Goal: Contribute content: Add original content to the website for others to see

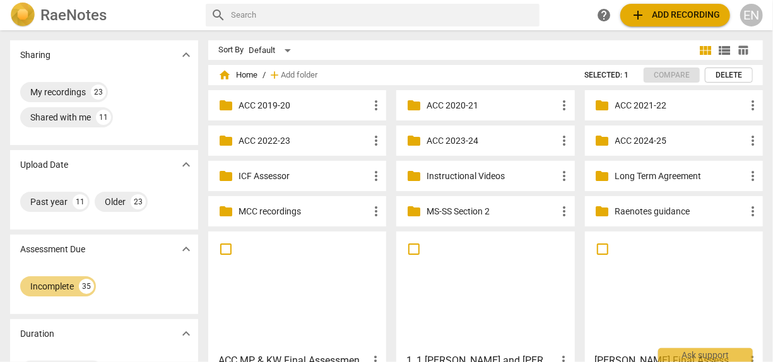
click at [496, 178] on p "Instructional Videos" at bounding box center [491, 176] width 130 height 13
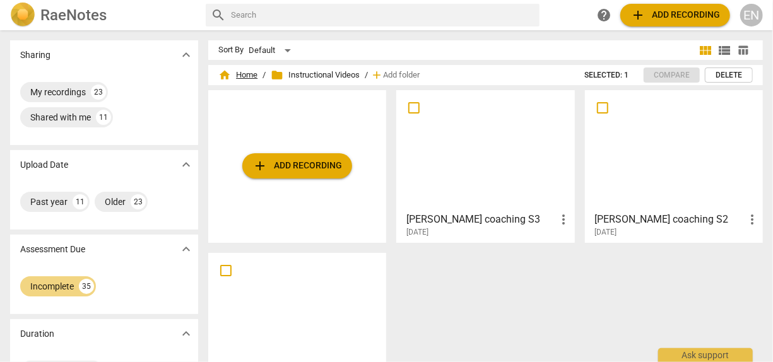
click at [250, 75] on span "home Home" at bounding box center [237, 75] width 39 height 13
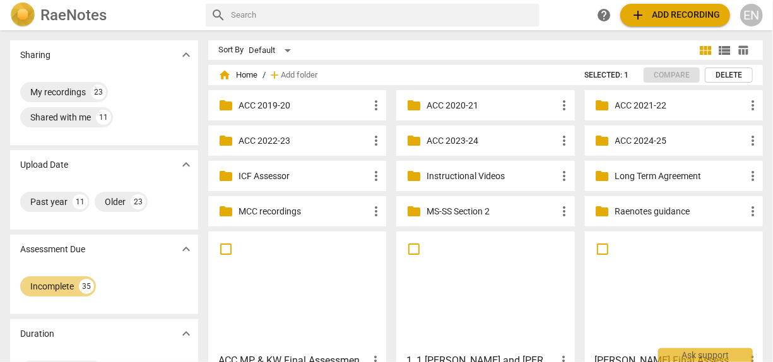
click at [433, 177] on p "Instructional Videos" at bounding box center [491, 176] width 130 height 13
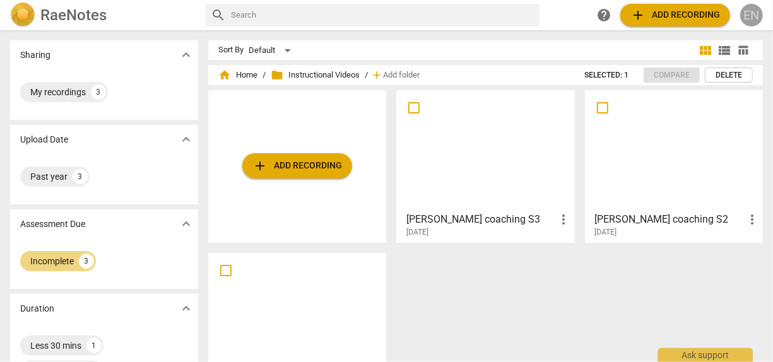
click at [743, 19] on div "EN" at bounding box center [751, 15] width 23 height 23
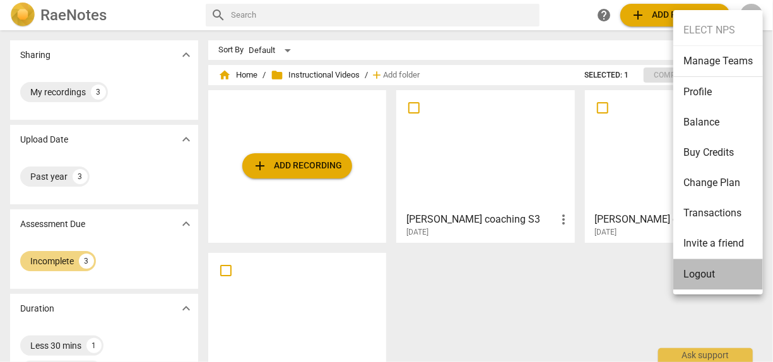
click at [687, 276] on li "Logout" at bounding box center [718, 274] width 90 height 30
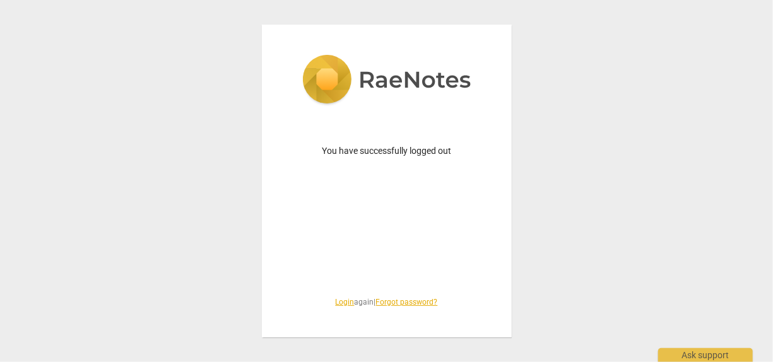
click at [339, 300] on link "Login" at bounding box center [345, 302] width 19 height 9
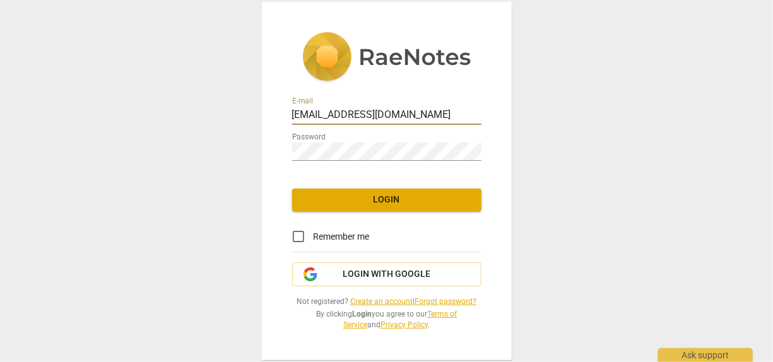
click at [454, 109] on input "[EMAIL_ADDRESS][DOMAIN_NAME]" at bounding box center [386, 116] width 189 height 18
type input "[EMAIL_ADDRESS][DOMAIN_NAME]"
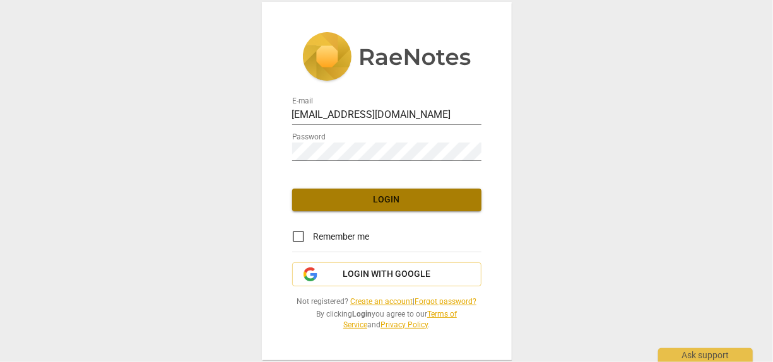
click at [392, 197] on span "Login" at bounding box center [386, 200] width 169 height 13
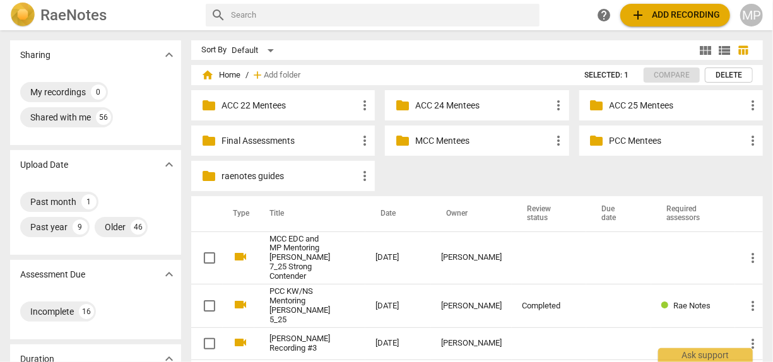
click at [373, 13] on input "text" at bounding box center [382, 15] width 303 height 20
type input "l"
click at [753, 13] on div "MP" at bounding box center [751, 15] width 23 height 23
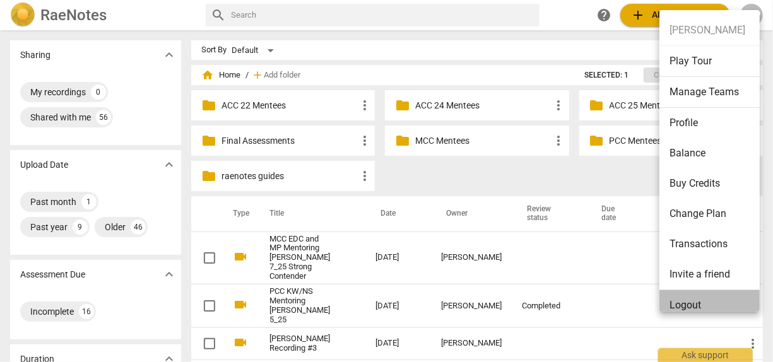
click at [696, 297] on li "Logout" at bounding box center [711, 305] width 105 height 30
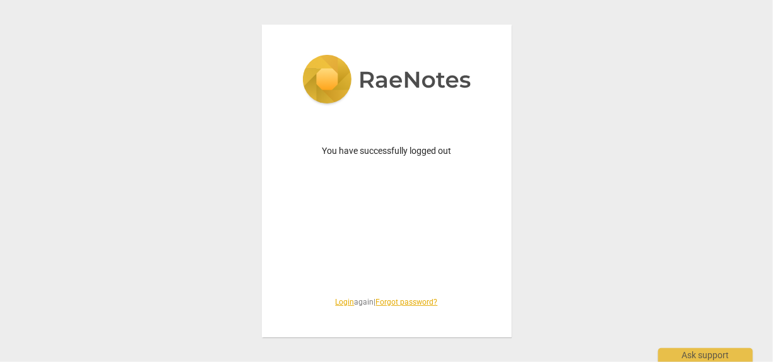
click at [340, 300] on link "Login" at bounding box center [345, 302] width 19 height 9
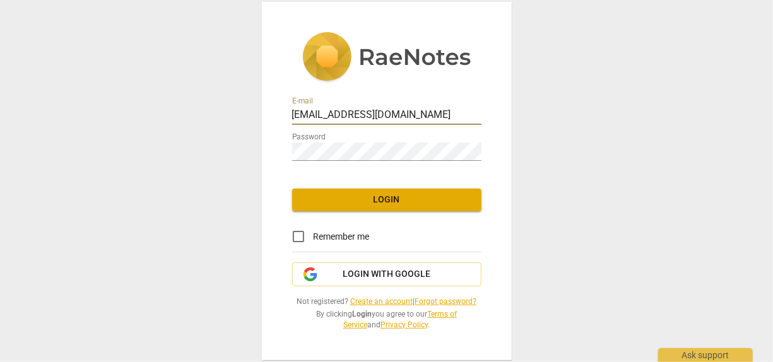
click at [438, 112] on input "[EMAIL_ADDRESS][DOMAIN_NAME]" at bounding box center [386, 116] width 189 height 18
type input "[EMAIL_ADDRESS][DOMAIN_NAME]"
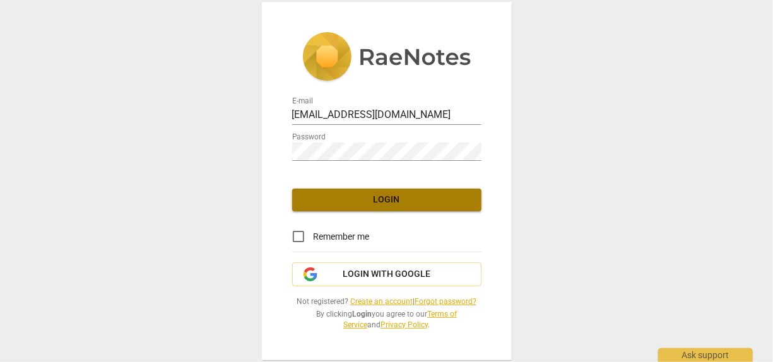
click at [413, 203] on span "Login" at bounding box center [386, 200] width 169 height 13
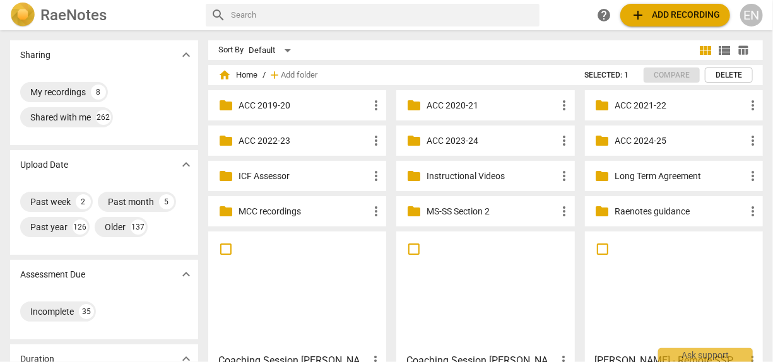
click at [484, 179] on p "Instructional Videos" at bounding box center [491, 176] width 130 height 13
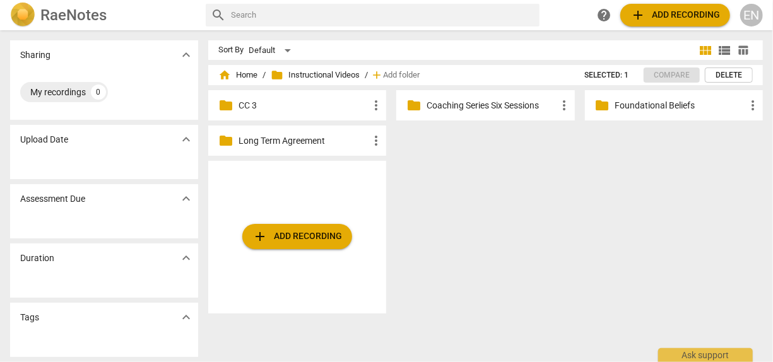
click at [244, 106] on p "CC 3" at bounding box center [303, 105] width 130 height 13
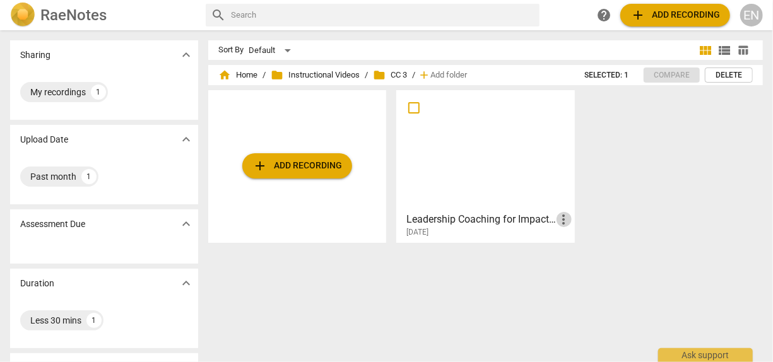
click at [562, 217] on span "more_vert" at bounding box center [563, 219] width 15 height 15
click at [480, 261] on div at bounding box center [386, 181] width 773 height 362
click at [322, 74] on span "folder Instructional Videos" at bounding box center [315, 75] width 89 height 13
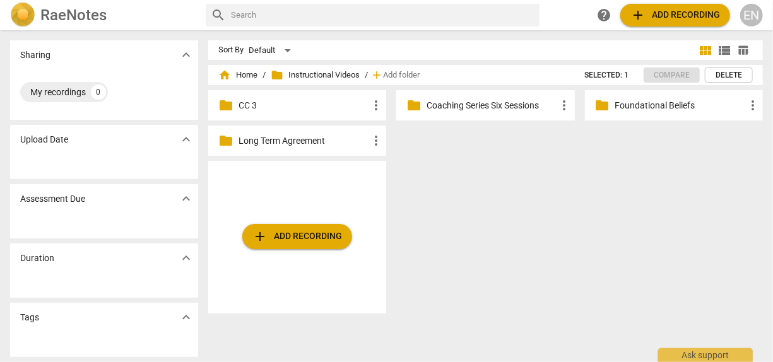
click at [654, 103] on p "Foundational Beliefs" at bounding box center [680, 105] width 130 height 13
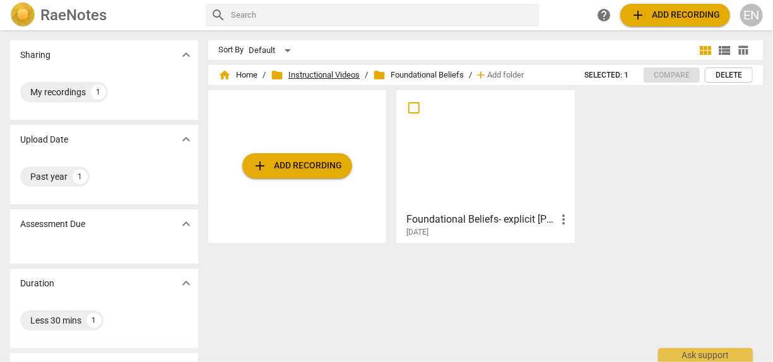
click at [340, 73] on span "folder Instructional Videos" at bounding box center [315, 75] width 89 height 13
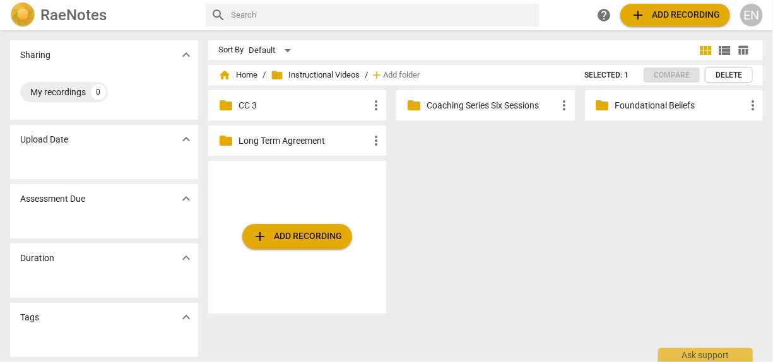
click at [306, 144] on p "Long Term Agreement" at bounding box center [303, 140] width 130 height 13
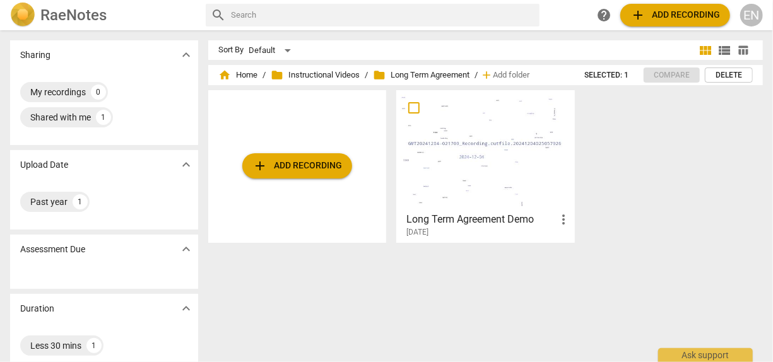
click at [431, 78] on span "folder Long Term Agreement" at bounding box center [421, 75] width 97 height 13
click at [324, 78] on span "folder Instructional Videos" at bounding box center [315, 75] width 89 height 13
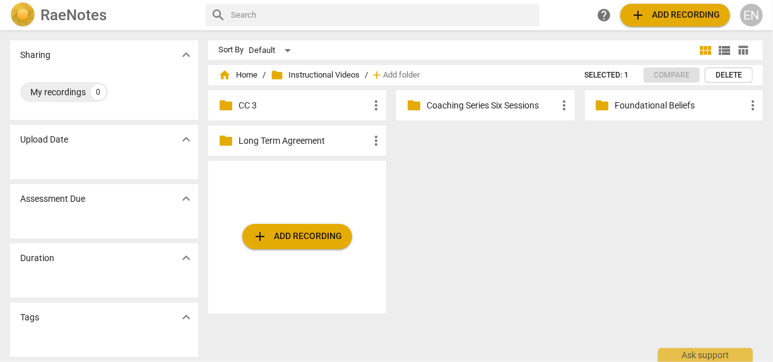
click at [485, 111] on p "Coaching Series Six Sessions" at bounding box center [491, 105] width 130 height 13
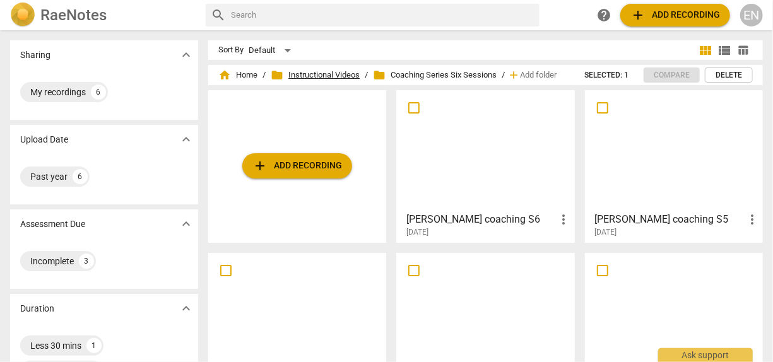
click at [335, 75] on span "folder Instructional Videos" at bounding box center [315, 75] width 89 height 13
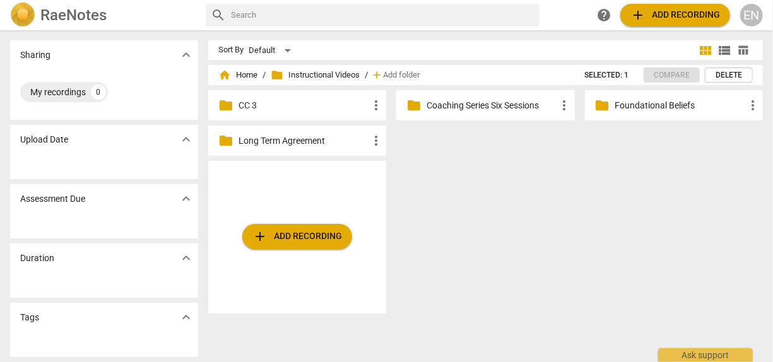
click at [252, 102] on p "CC 3" at bounding box center [303, 105] width 130 height 13
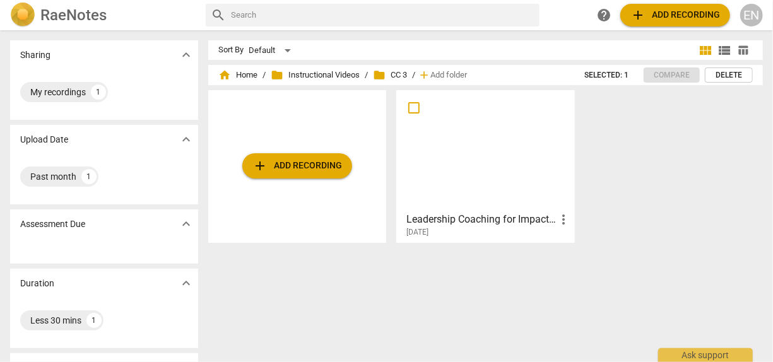
click at [503, 181] on div at bounding box center [485, 151] width 169 height 112
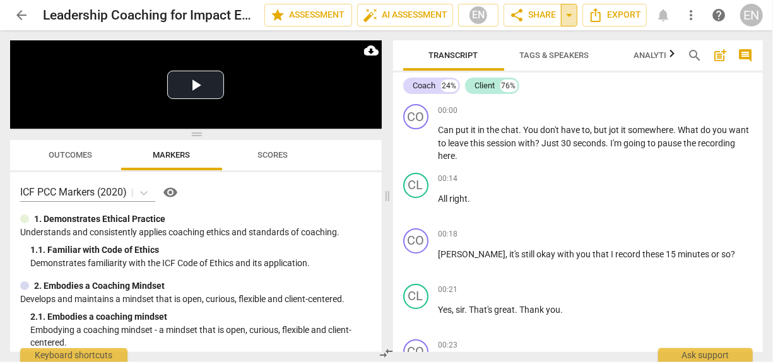
click at [572, 15] on span "arrow_drop_down" at bounding box center [569, 15] width 15 height 15
click at [539, 11] on span "share Share" at bounding box center [532, 15] width 47 height 15
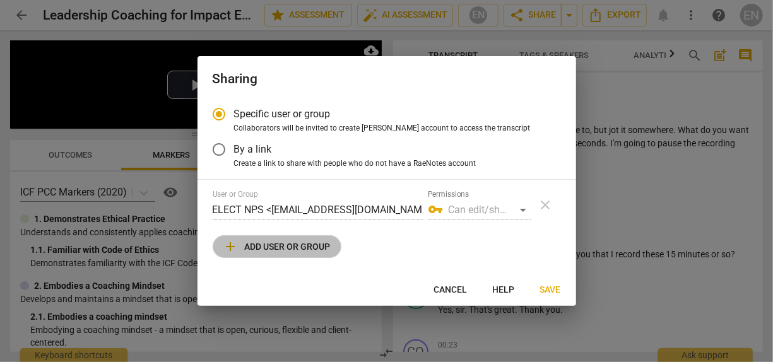
click at [302, 244] on span "add Add user or group" at bounding box center [276, 246] width 107 height 15
radio input "false"
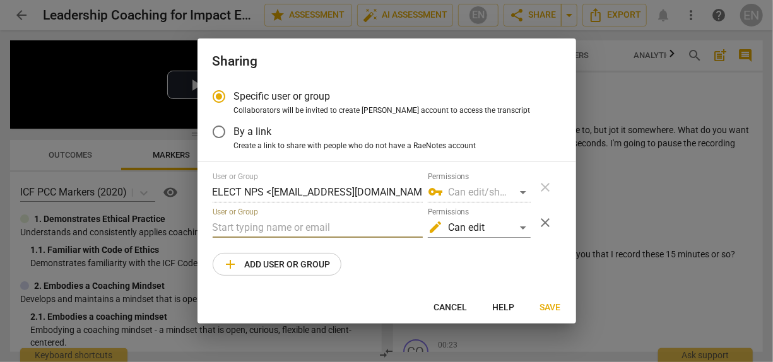
click at [307, 232] on input "text" at bounding box center [318, 228] width 210 height 20
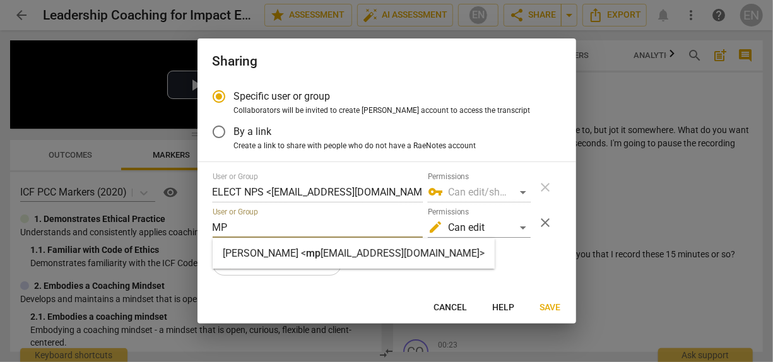
type input "[EMAIL_ADDRESS][DOMAIN_NAME]"
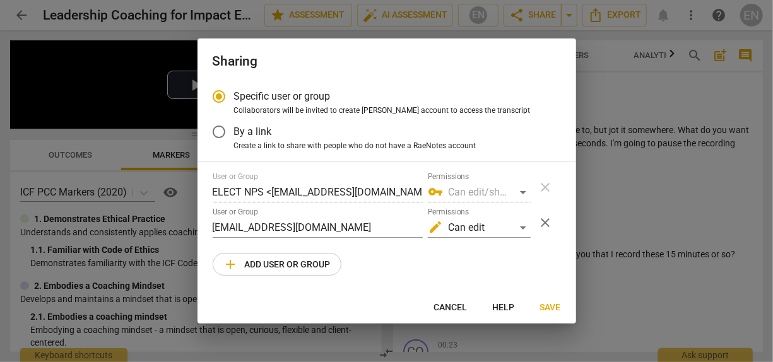
click at [528, 256] on div "User or Group ELECT NPS <[EMAIL_ADDRESS][DOMAIN_NAME]> Permissions vpn_key Can …" at bounding box center [387, 223] width 348 height 103
click at [296, 265] on span "add Add user or group" at bounding box center [276, 264] width 107 height 15
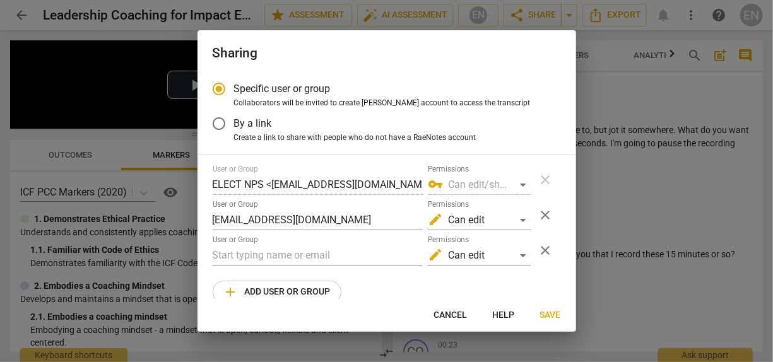
radio input "false"
click at [296, 254] on input "text" at bounding box center [318, 255] width 210 height 20
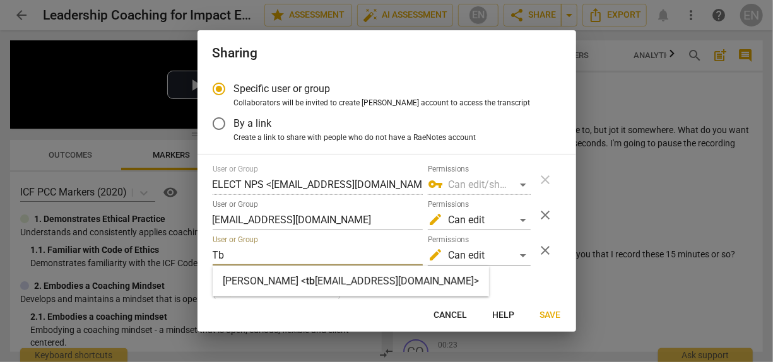
type input "Tb"
click at [375, 281] on strong "[EMAIL_ADDRESS][DOMAIN_NAME]>" at bounding box center [397, 281] width 164 height 12
radio input "false"
type input "[PERSON_NAME] <[EMAIL_ADDRESS][DOMAIN_NAME]>"
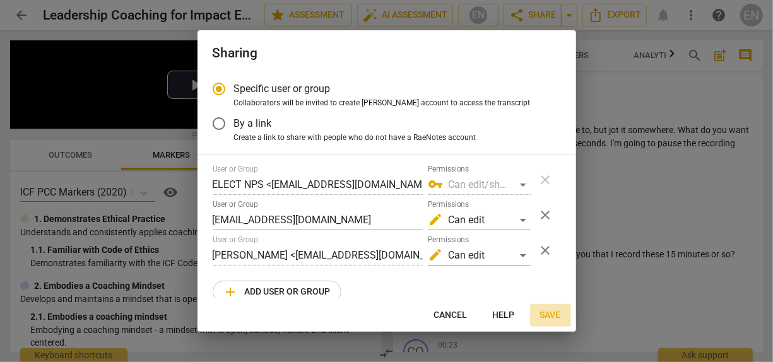
click at [553, 319] on span "Save" at bounding box center [550, 315] width 21 height 13
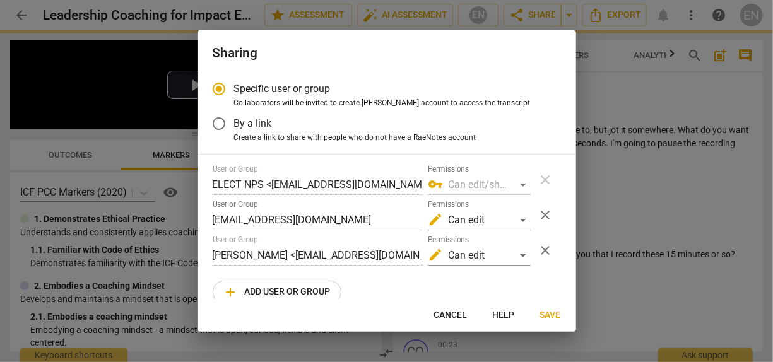
radio input "false"
type input "[PERSON_NAME] <[EMAIL_ADDRESS][DOMAIN_NAME]>"
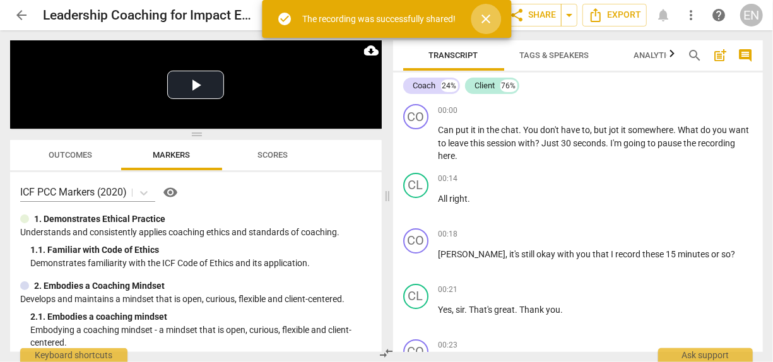
click at [478, 21] on span "close" at bounding box center [486, 18] width 30 height 15
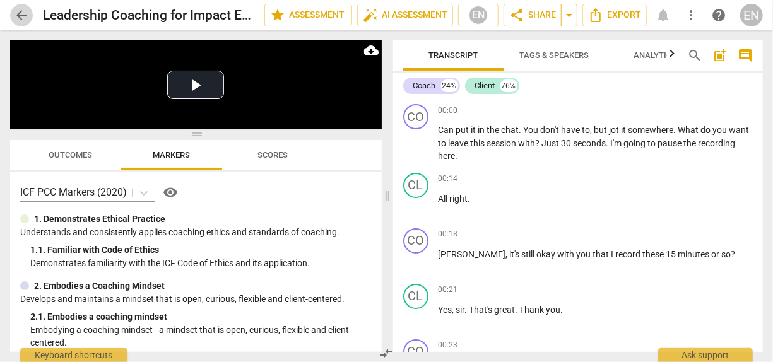
click at [26, 18] on span "arrow_back" at bounding box center [21, 15] width 15 height 15
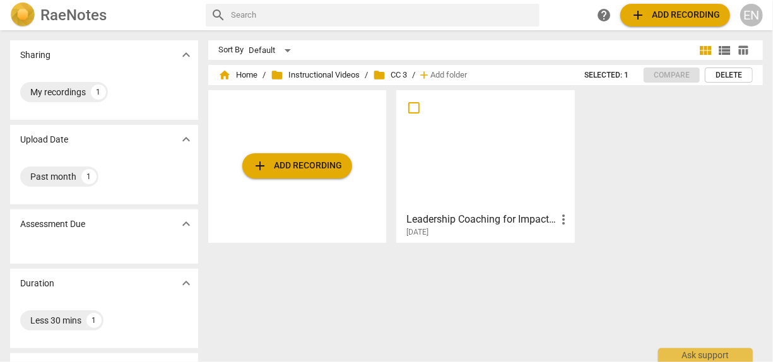
click at [315, 166] on span "add Add recording" at bounding box center [297, 165] width 90 height 15
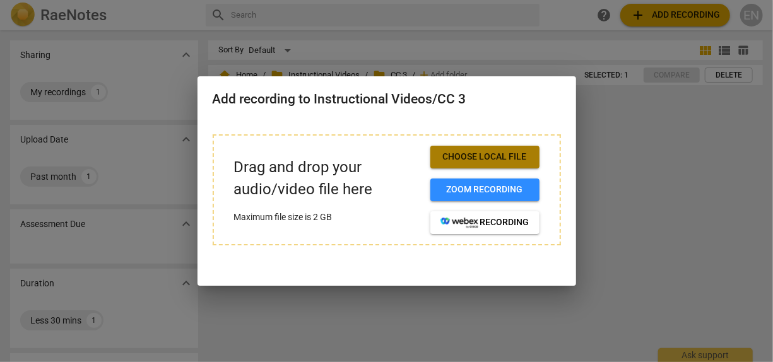
click at [475, 162] on span "Choose local file" at bounding box center [484, 157] width 89 height 13
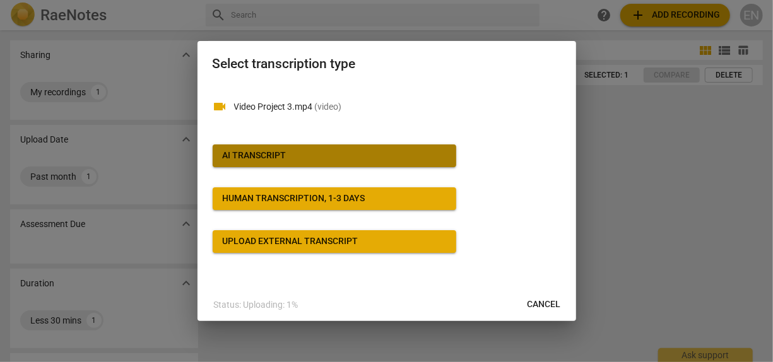
click at [362, 160] on span "AI Transcript" at bounding box center [334, 156] width 223 height 13
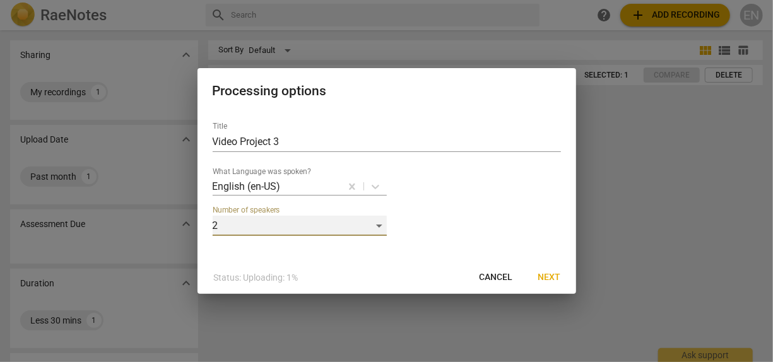
click at [381, 223] on div "2" at bounding box center [300, 226] width 174 height 20
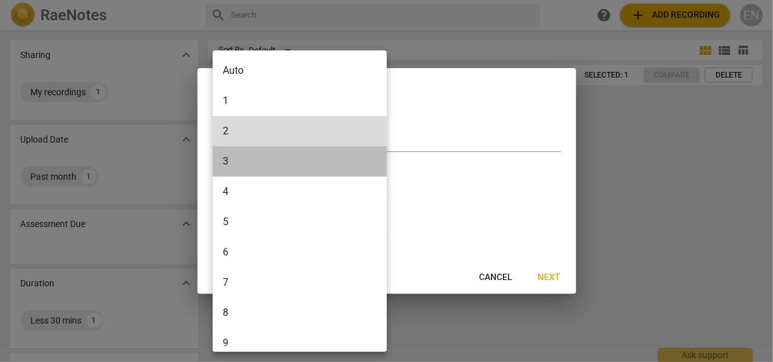
click at [344, 158] on li "3" at bounding box center [302, 161] width 179 height 30
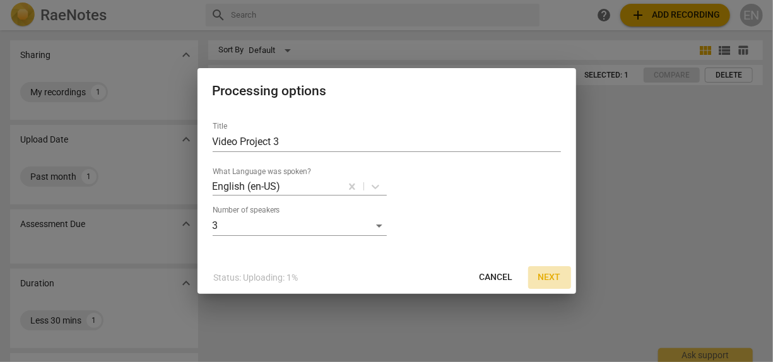
click at [555, 276] on span "Next" at bounding box center [549, 277] width 23 height 13
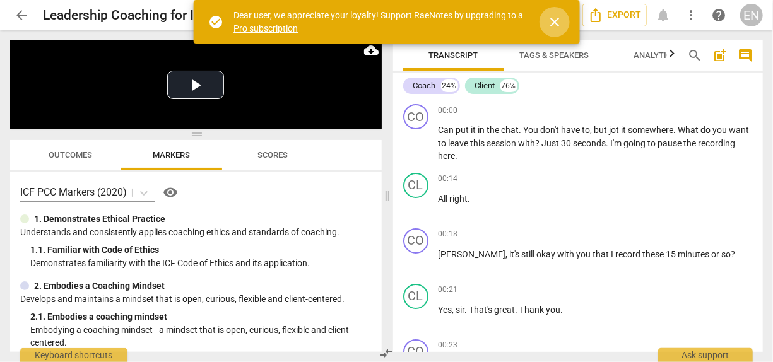
click at [556, 23] on span "close" at bounding box center [554, 22] width 15 height 15
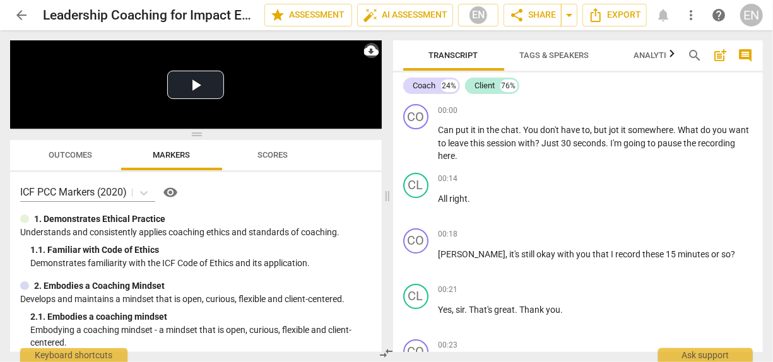
click at [370, 47] on span "cloud_download" at bounding box center [371, 50] width 15 height 15
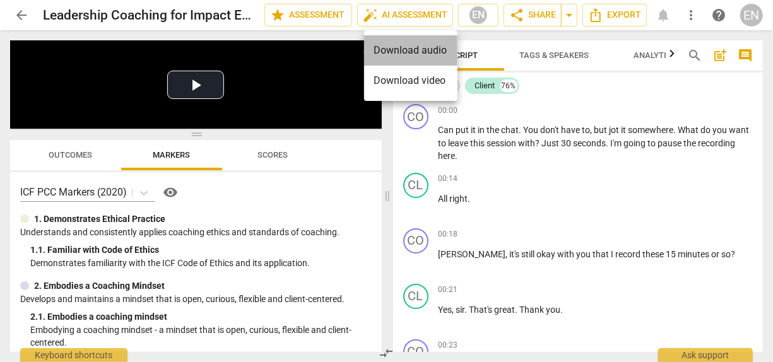
click at [426, 49] on li "Download audio" at bounding box center [410, 50] width 93 height 30
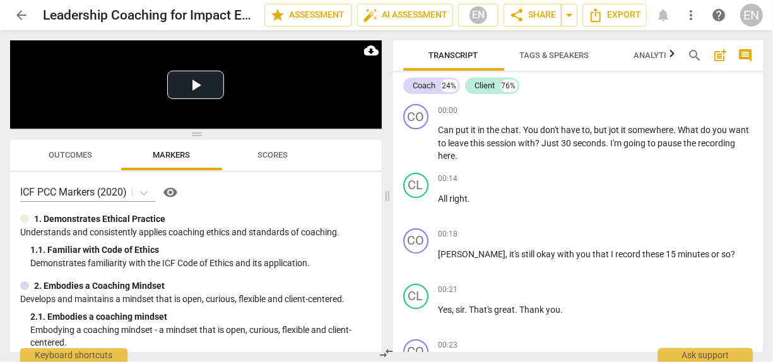
click at [764, 131] on div "Transcript Tags & Speakers Analytics search post_add comment Coach 24% Client 7…" at bounding box center [580, 196] width 385 height 332
click at [27, 14] on span "arrow_back" at bounding box center [21, 15] width 15 height 15
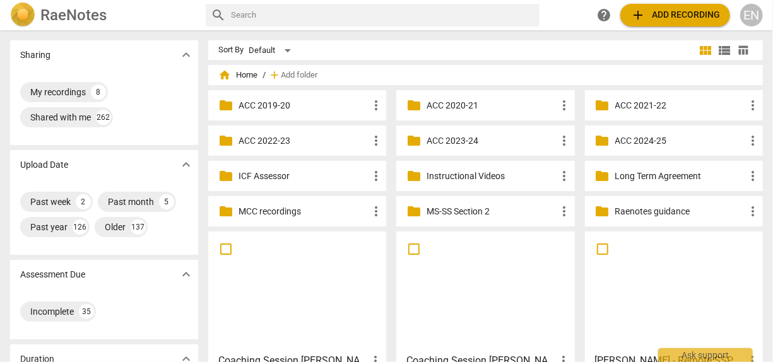
click at [343, 8] on input "text" at bounding box center [382, 15] width 303 height 20
type input "leadership coaching for impact"
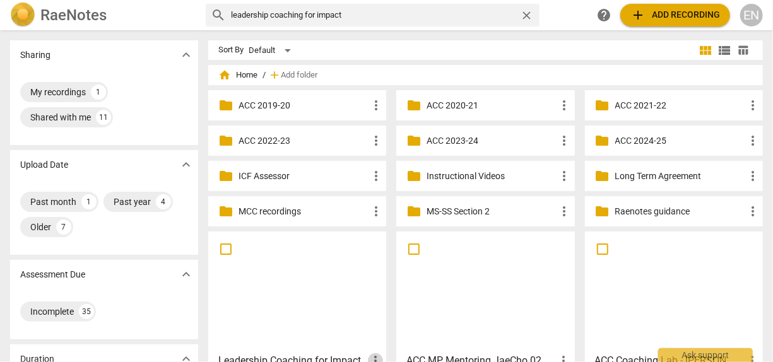
click at [370, 355] on span "more_vert" at bounding box center [375, 360] width 15 height 15
click at [394, 302] on li "Move" at bounding box center [390, 301] width 48 height 30
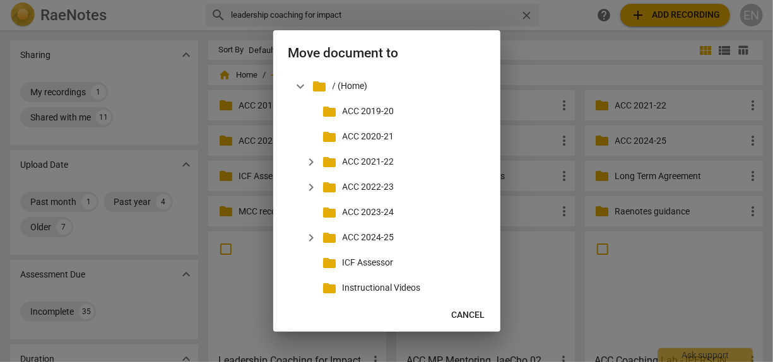
scroll to position [6, 0]
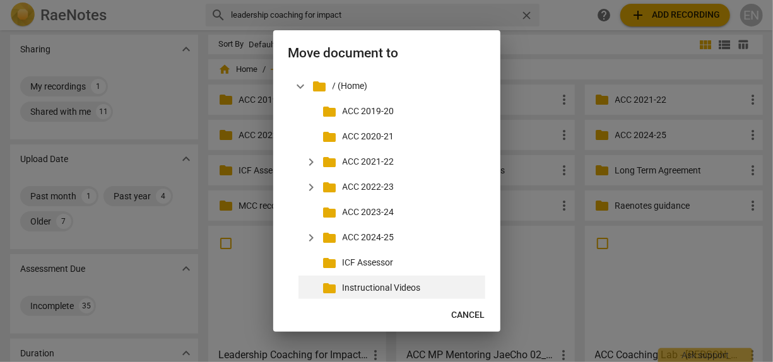
click at [394, 286] on p "Instructional Videos" at bounding box center [412, 287] width 138 height 13
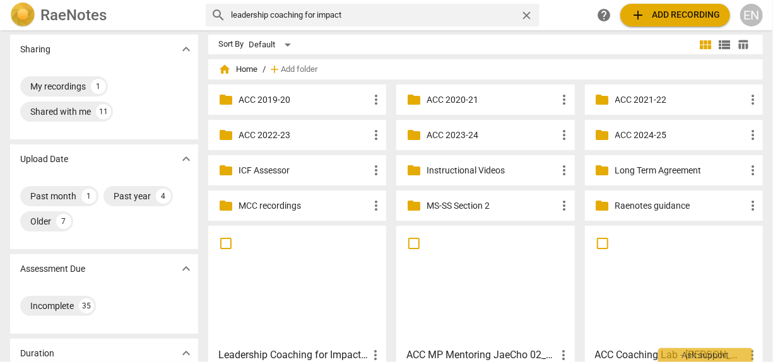
click at [507, 163] on div "folder Instructional Videos more_vert" at bounding box center [485, 170] width 178 height 30
click at [495, 168] on p "Instructional Videos" at bounding box center [491, 170] width 130 height 13
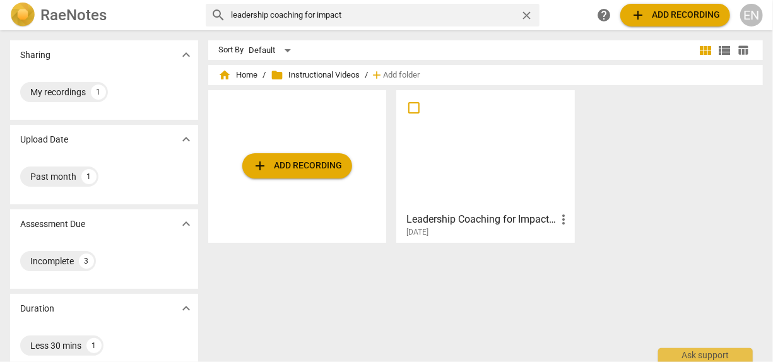
click at [600, 205] on div "add Add recording Leadership Coaching for Impact Edited more_vert 2025-08-19" at bounding box center [490, 171] width 565 height 163
click at [396, 71] on span "Add folder" at bounding box center [401, 75] width 37 height 9
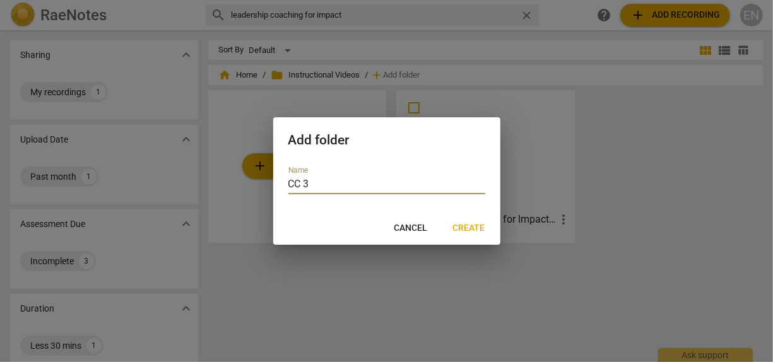
type input "CC 3"
click at [476, 225] on span "Create" at bounding box center [469, 228] width 32 height 13
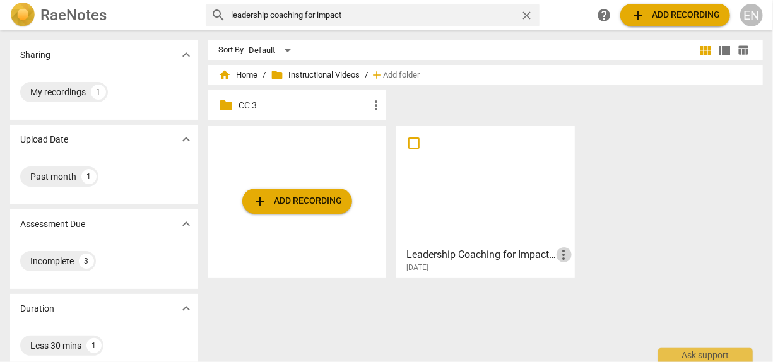
click at [561, 252] on span "more_vert" at bounding box center [563, 254] width 15 height 15
click at [561, 252] on li "Move" at bounding box center [577, 255] width 48 height 30
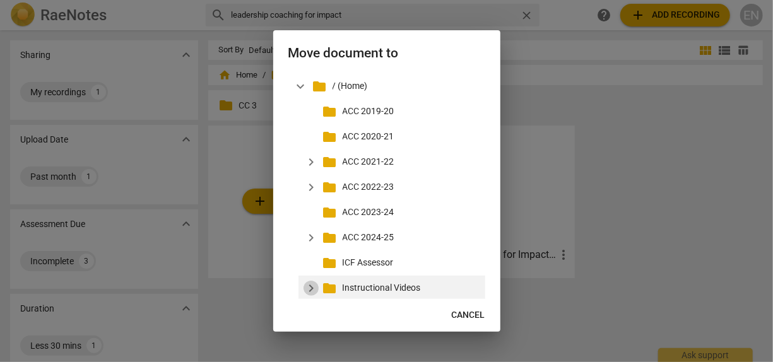
click at [313, 286] on span "expand_more" at bounding box center [310, 288] width 15 height 15
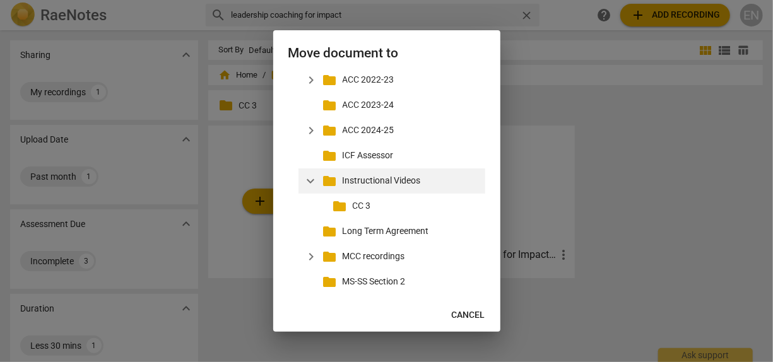
scroll to position [112, 0]
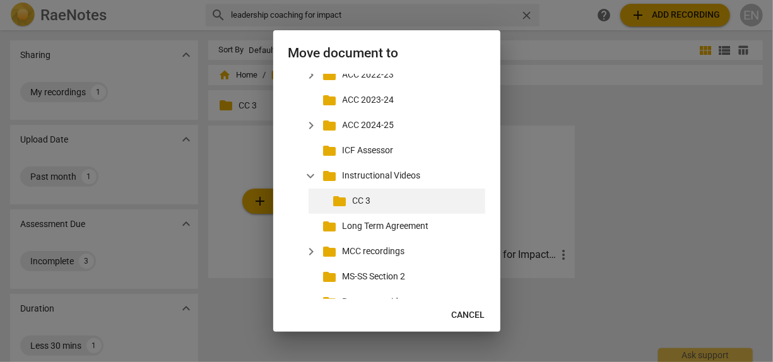
click at [362, 199] on p "CC 3" at bounding box center [416, 200] width 127 height 13
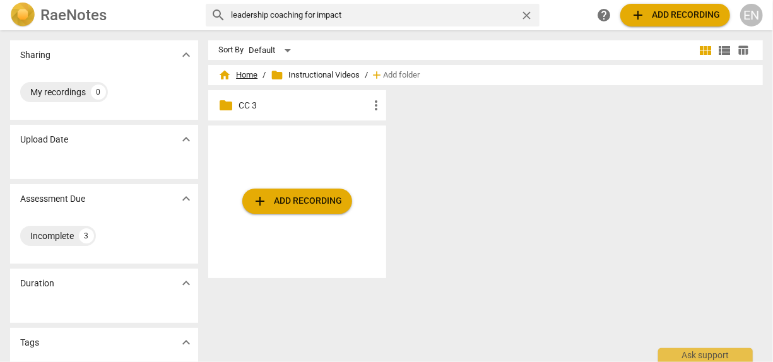
click at [242, 76] on span "home Home" at bounding box center [237, 75] width 39 height 13
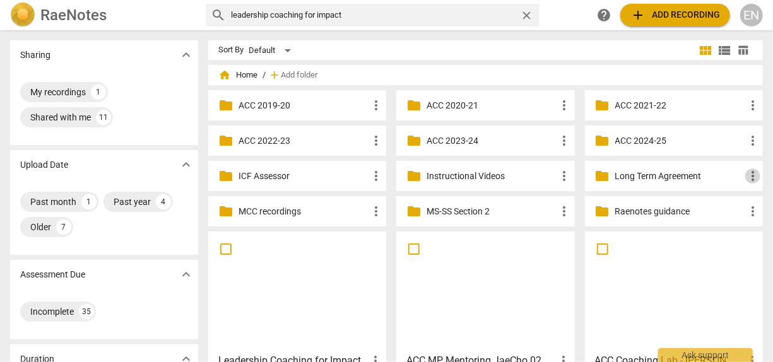
click at [751, 174] on span "more_vert" at bounding box center [752, 175] width 15 height 15
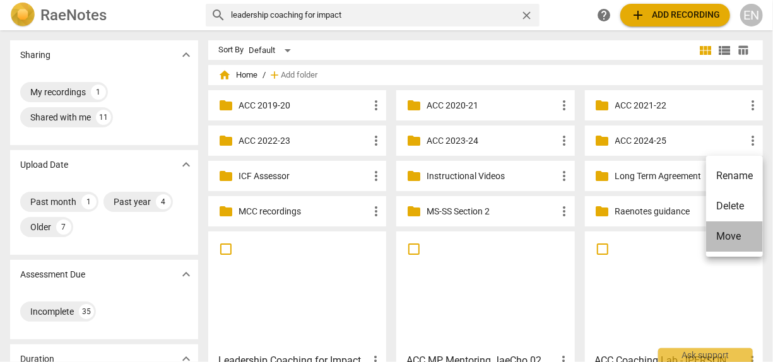
click at [739, 241] on li "Move" at bounding box center [734, 236] width 57 height 30
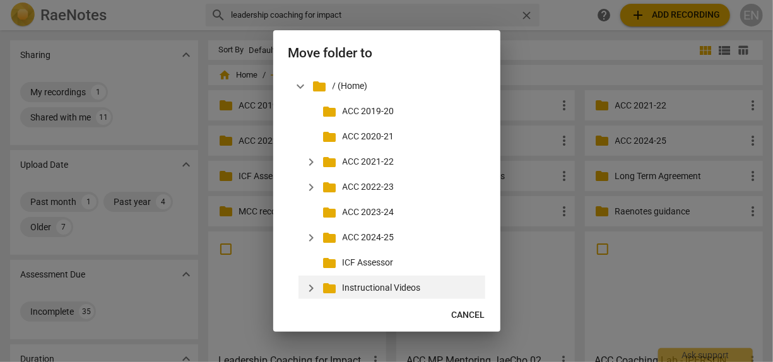
click at [378, 290] on p "Instructional Videos" at bounding box center [412, 287] width 138 height 13
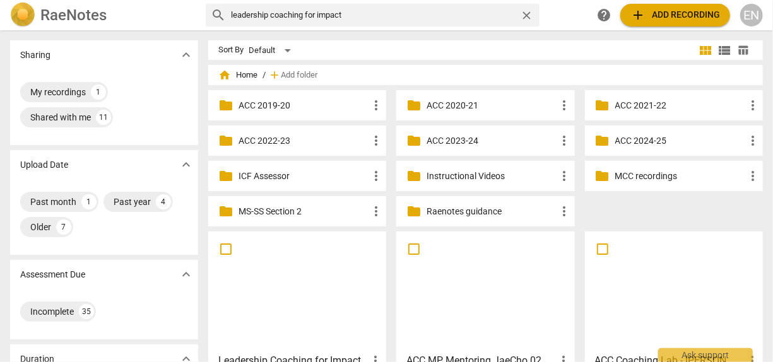
click at [469, 174] on p "Instructional Videos" at bounding box center [491, 176] width 130 height 13
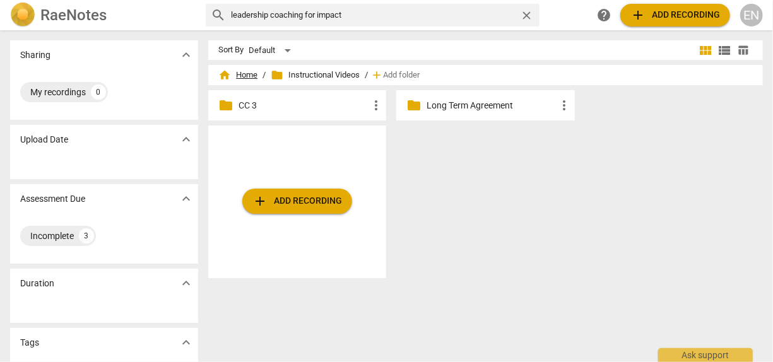
click at [243, 74] on span "home Home" at bounding box center [237, 75] width 39 height 13
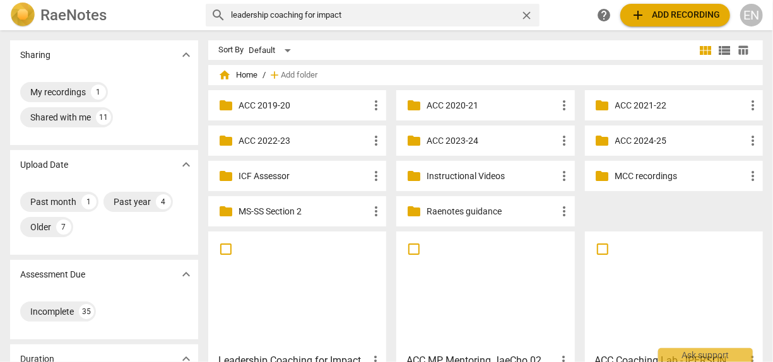
click at [362, 22] on input "leadership coaching for impact" at bounding box center [373, 15] width 284 height 20
type input "l"
type input "GMT20250307"
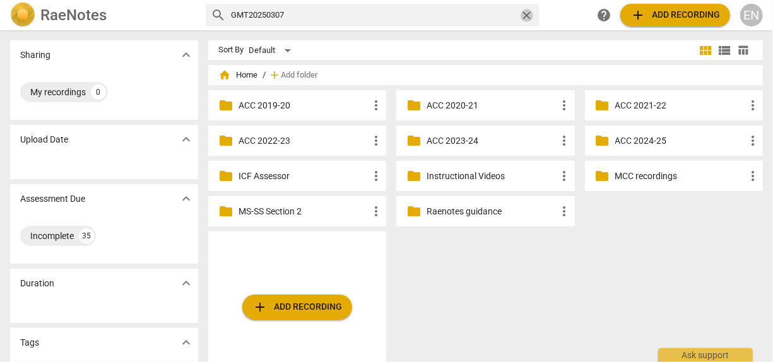
click at [527, 16] on span "close" at bounding box center [526, 15] width 13 height 13
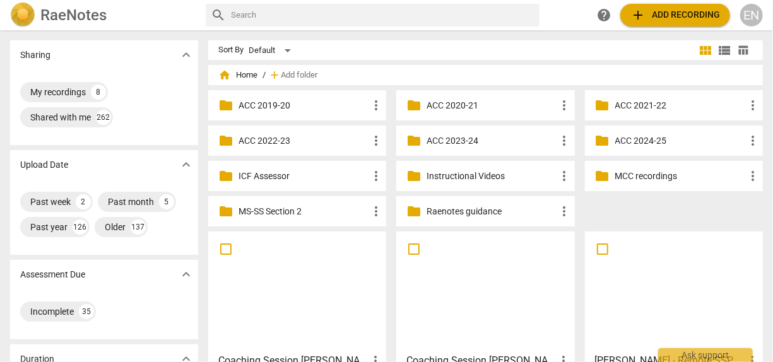
click at [485, 175] on p "Instructional Videos" at bounding box center [491, 176] width 130 height 13
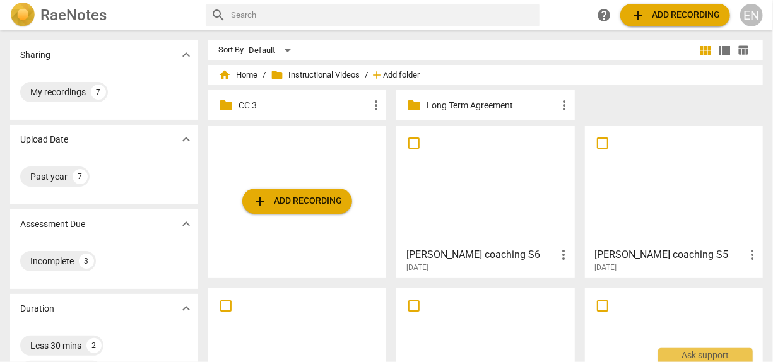
click at [413, 71] on span "Add folder" at bounding box center [401, 75] width 37 height 9
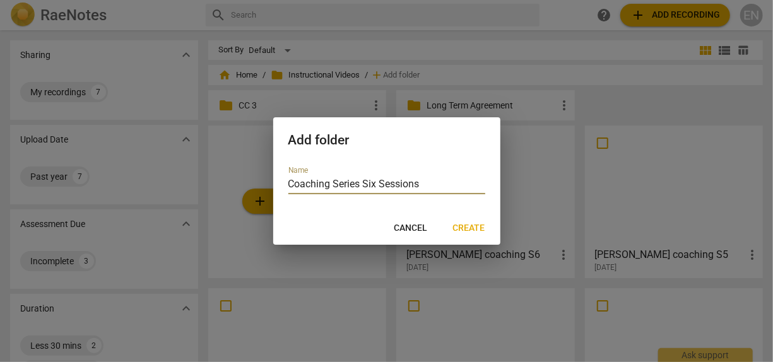
type input "Coaching Series Six Sessions"
click at [474, 218] on button "Create" at bounding box center [469, 228] width 52 height 23
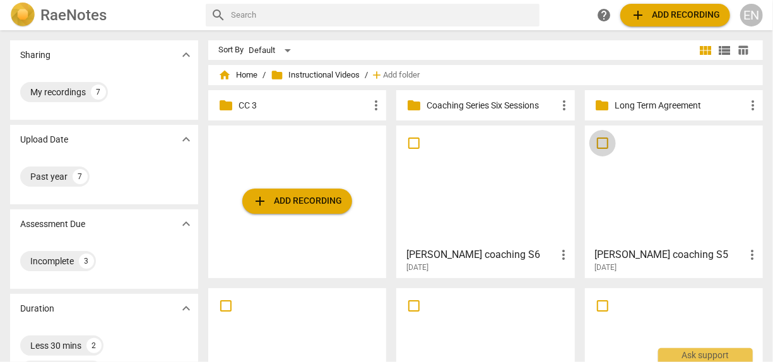
click at [597, 142] on input "checkbox" at bounding box center [602, 143] width 26 height 15
checkbox input "false"
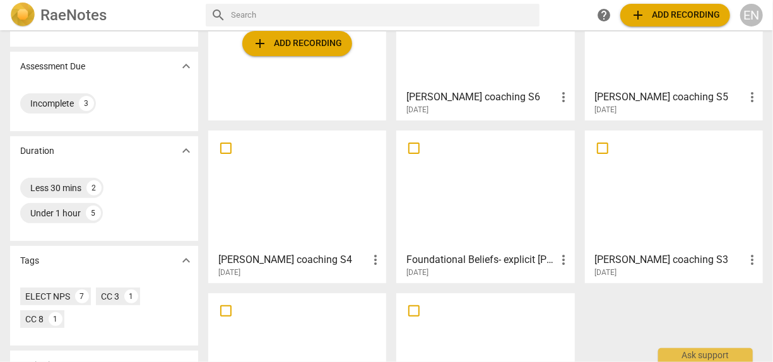
scroll to position [159, 0]
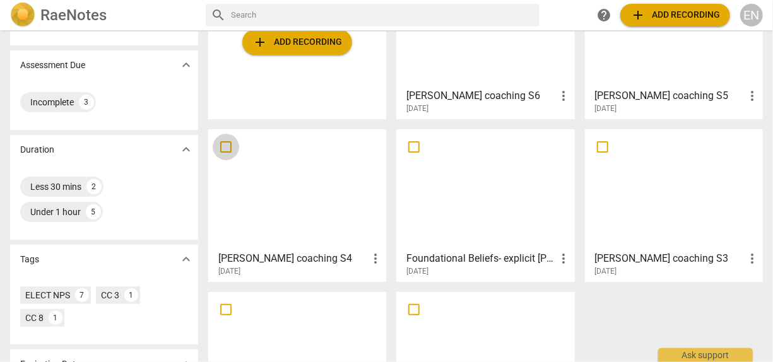
click at [227, 143] on input "checkbox" at bounding box center [226, 146] width 26 height 15
checkbox input "false"
click at [408, 151] on input "checkbox" at bounding box center [414, 146] width 26 height 15
checkbox input "false"
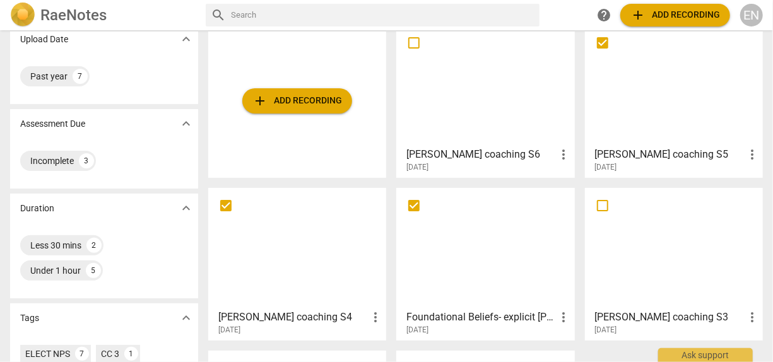
scroll to position [100, 0]
click at [407, 40] on input "checkbox" at bounding box center [414, 43] width 26 height 15
checkbox input "false"
click at [599, 201] on input "checkbox" at bounding box center [602, 206] width 26 height 15
checkbox input "false"
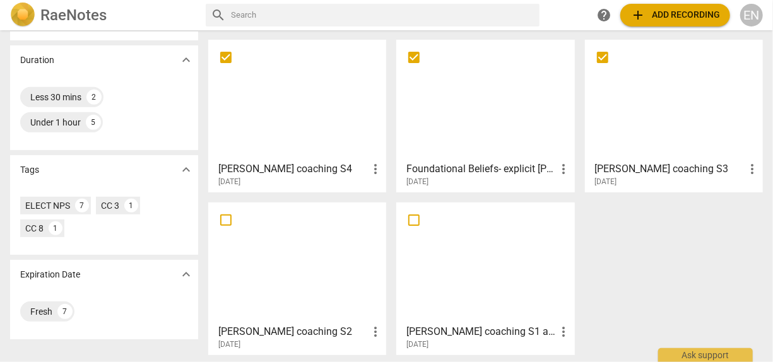
scroll to position [249, 0]
click at [417, 220] on input "checkbox" at bounding box center [414, 219] width 26 height 15
checkbox input "false"
click at [232, 216] on input "checkbox" at bounding box center [226, 219] width 26 height 15
checkbox input "false"
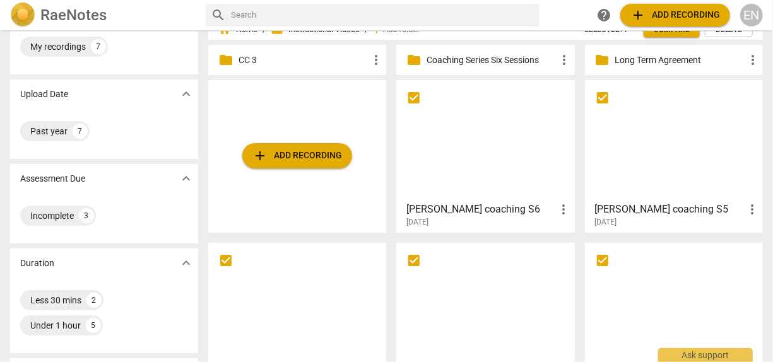
scroll to position [55, 0]
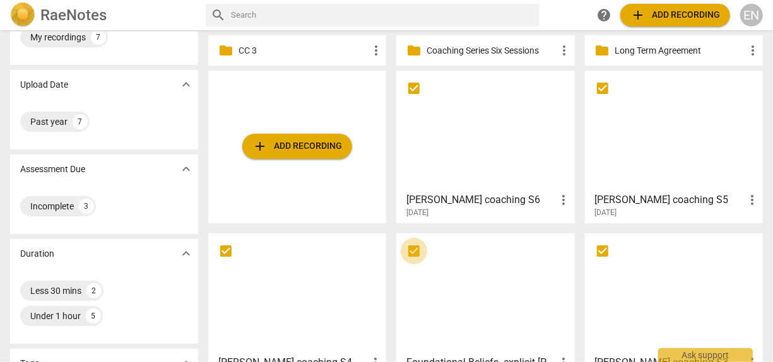
click at [415, 247] on input "checkbox" at bounding box center [414, 251] width 26 height 15
click at [563, 199] on span "more_vert" at bounding box center [563, 199] width 15 height 15
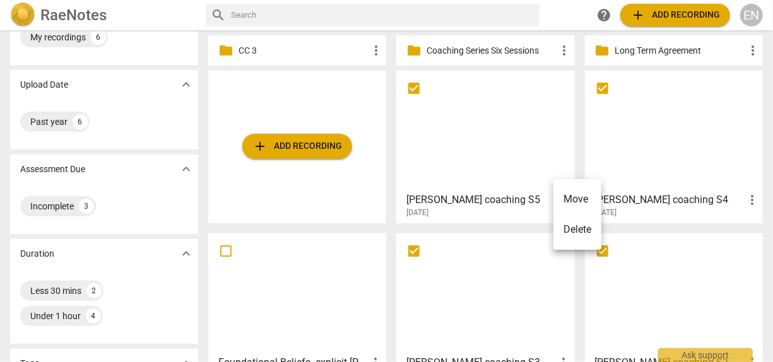
drag, startPoint x: 505, startPoint y: 102, endPoint x: 508, endPoint y: 11, distance: 90.9
click at [508, 11] on div at bounding box center [386, 181] width 773 height 362
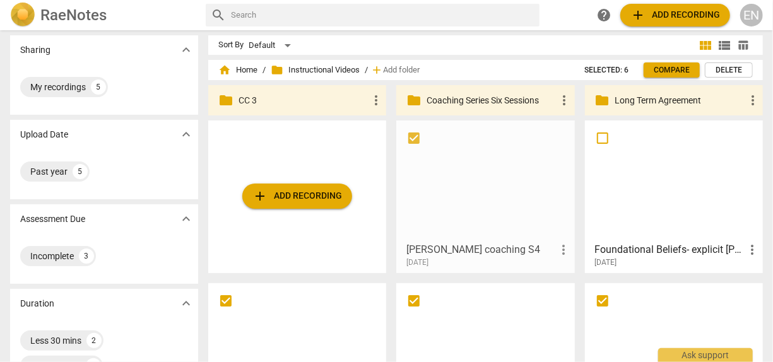
scroll to position [0, 0]
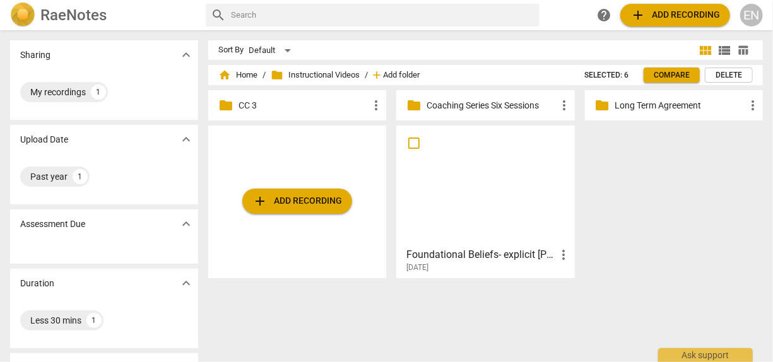
click at [402, 71] on span "Add folder" at bounding box center [401, 75] width 37 height 9
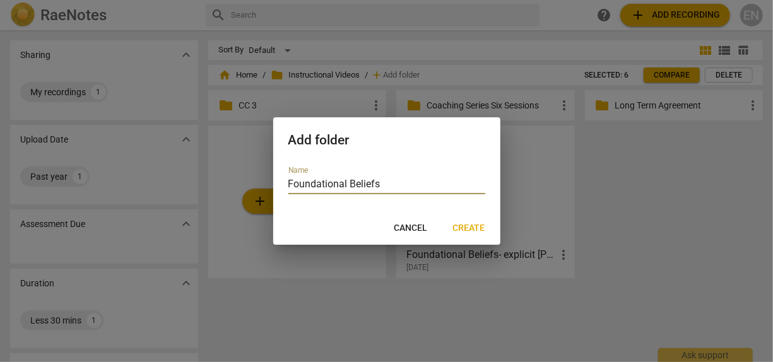
type input "Foundational Beliefs"
click at [471, 230] on span "Create" at bounding box center [469, 228] width 32 height 13
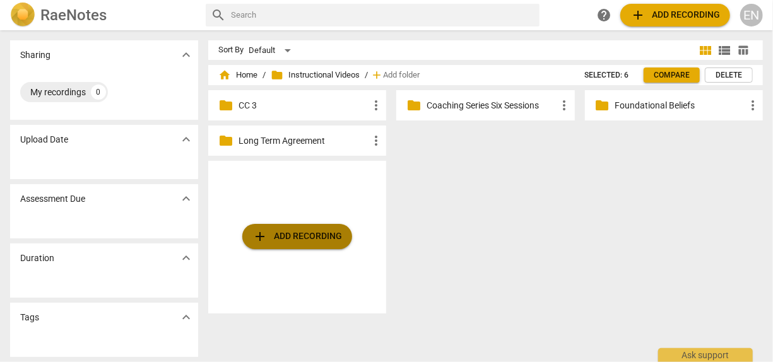
click at [330, 233] on span "add Add recording" at bounding box center [297, 236] width 90 height 15
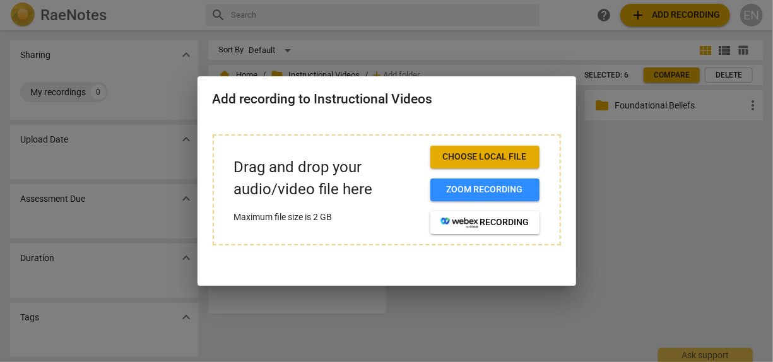
click at [490, 154] on span "Choose local file" at bounding box center [484, 157] width 89 height 13
click at [692, 177] on div at bounding box center [386, 181] width 773 height 362
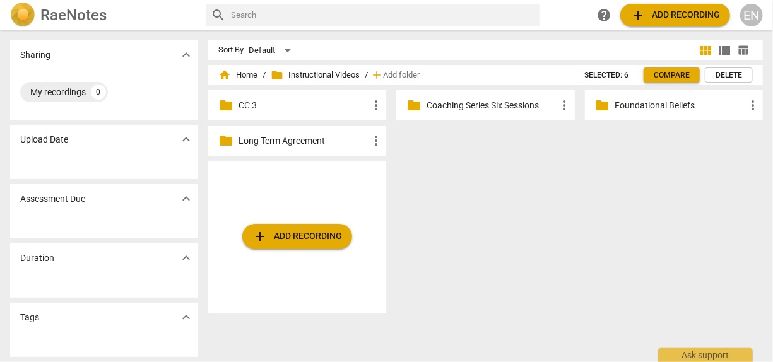
click at [250, 102] on p "CC 3" at bounding box center [303, 105] width 130 height 13
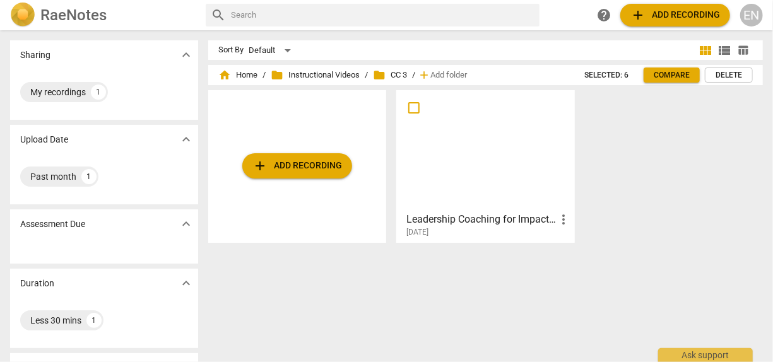
click at [690, 99] on div "add Add recording Leadership Coaching for Impact Edited more_vert 2025-08-19" at bounding box center [490, 171] width 565 height 163
click at [334, 73] on span "folder Instructional Videos" at bounding box center [315, 75] width 89 height 13
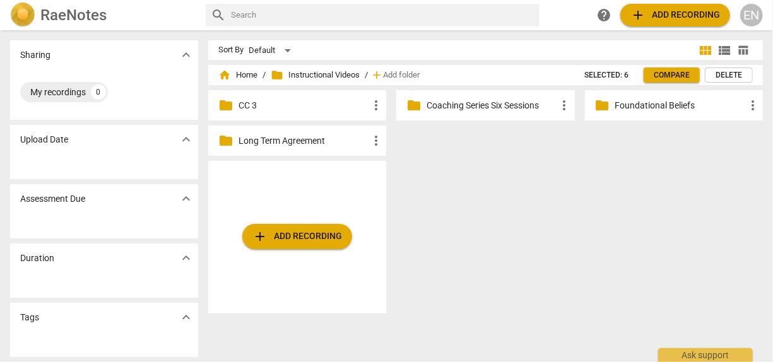
click at [486, 99] on p "Coaching Series Six Sessions" at bounding box center [491, 105] width 130 height 13
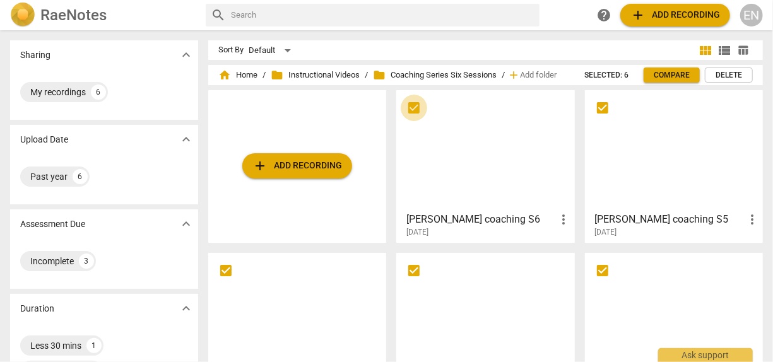
click at [415, 106] on input "checkbox" at bounding box center [414, 107] width 26 height 15
checkbox input "true"
click at [599, 107] on input "checkbox" at bounding box center [602, 107] width 26 height 15
checkbox input "true"
click at [606, 266] on input "checkbox" at bounding box center [602, 270] width 26 height 15
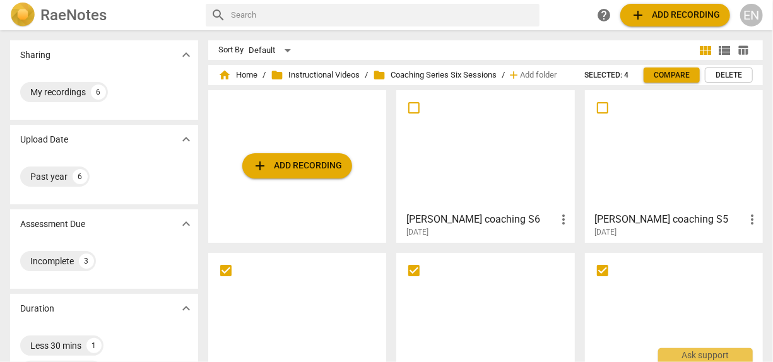
checkbox input "true"
click at [409, 268] on input "checkbox" at bounding box center [414, 270] width 26 height 15
checkbox input "true"
click at [228, 271] on input "checkbox" at bounding box center [226, 270] width 26 height 15
checkbox input "true"
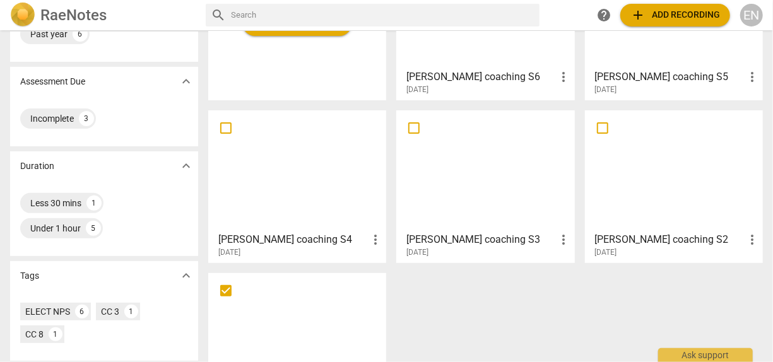
scroll to position [144, 0]
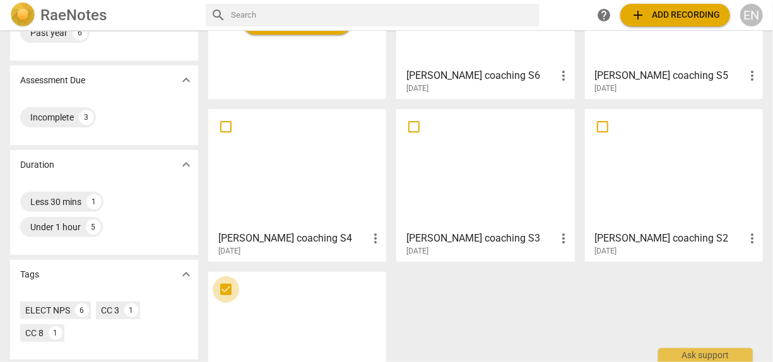
click at [221, 288] on input "checkbox" at bounding box center [226, 289] width 26 height 15
checkbox input "true"
